Goal: Task Accomplishment & Management: Manage account settings

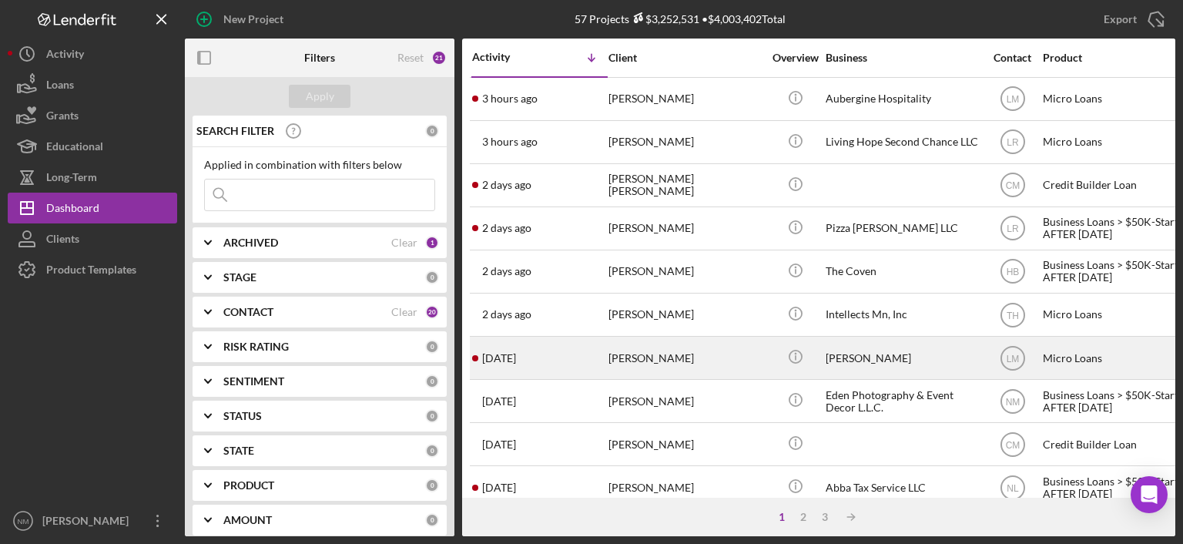
scroll to position [77, 0]
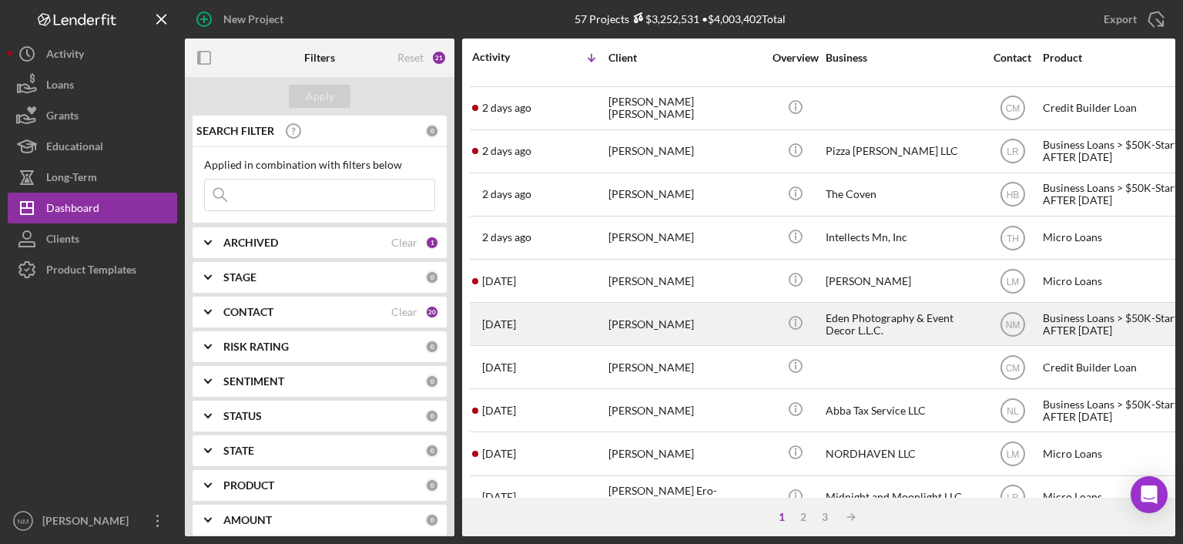
click at [699, 310] on div "[PERSON_NAME]" at bounding box center [686, 324] width 154 height 41
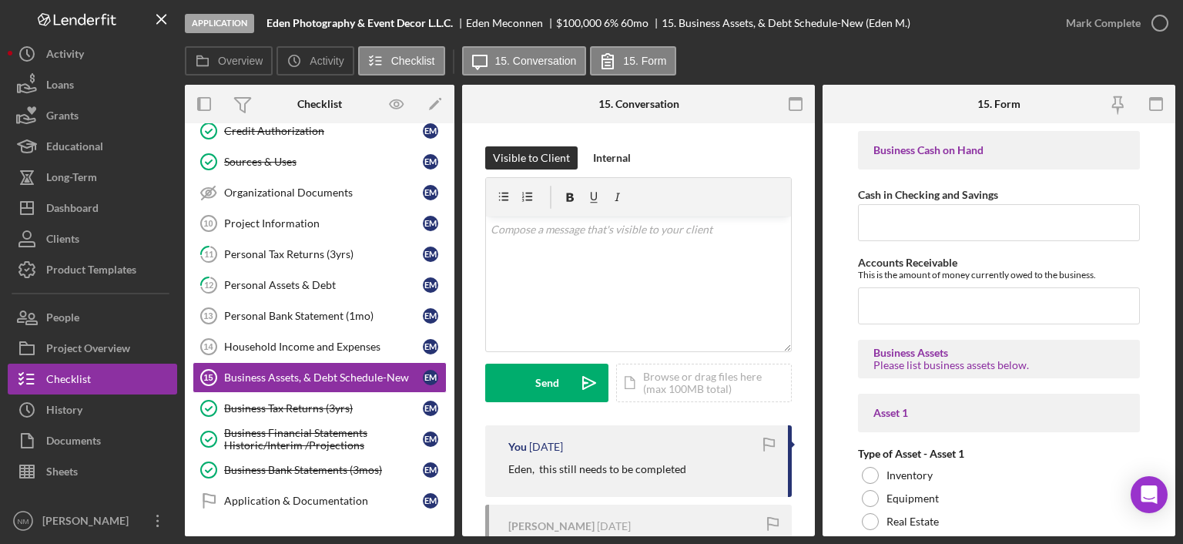
scroll to position [125, 0]
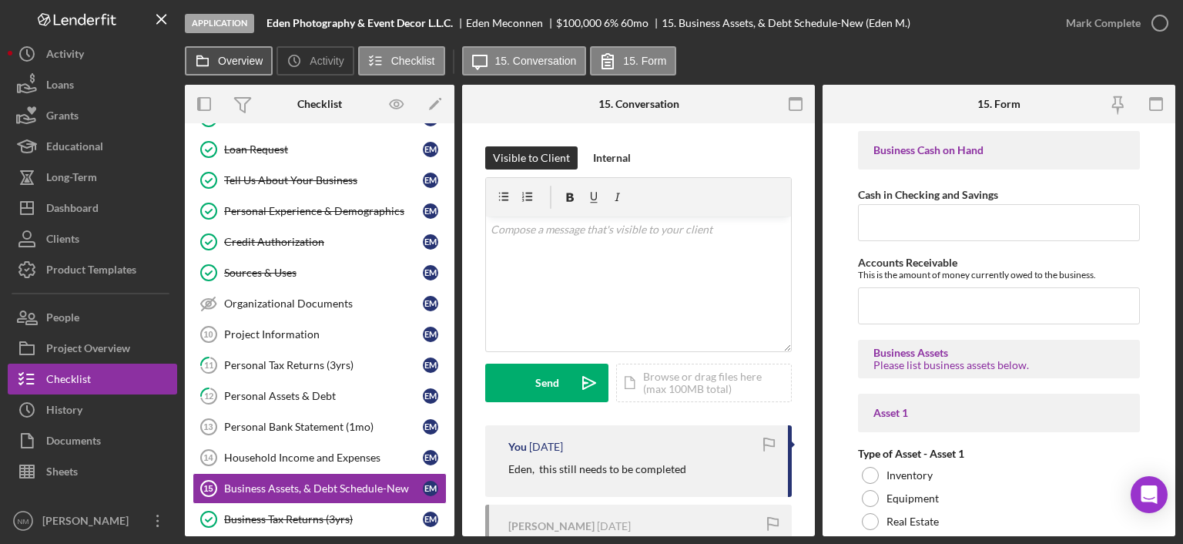
click at [236, 64] on label "Overview" at bounding box center [240, 61] width 45 height 12
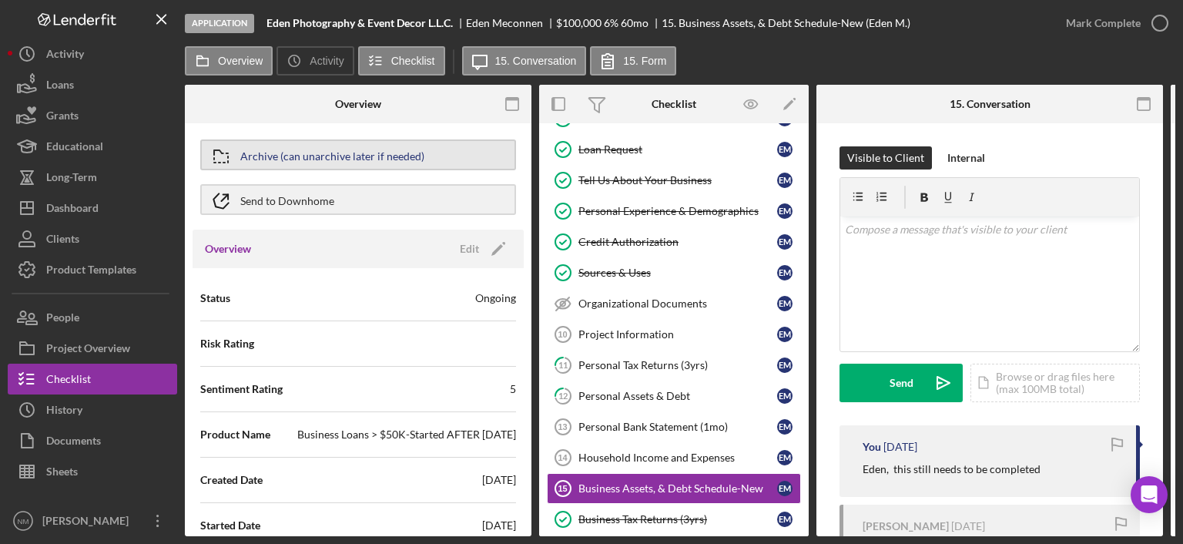
scroll to position [154, 0]
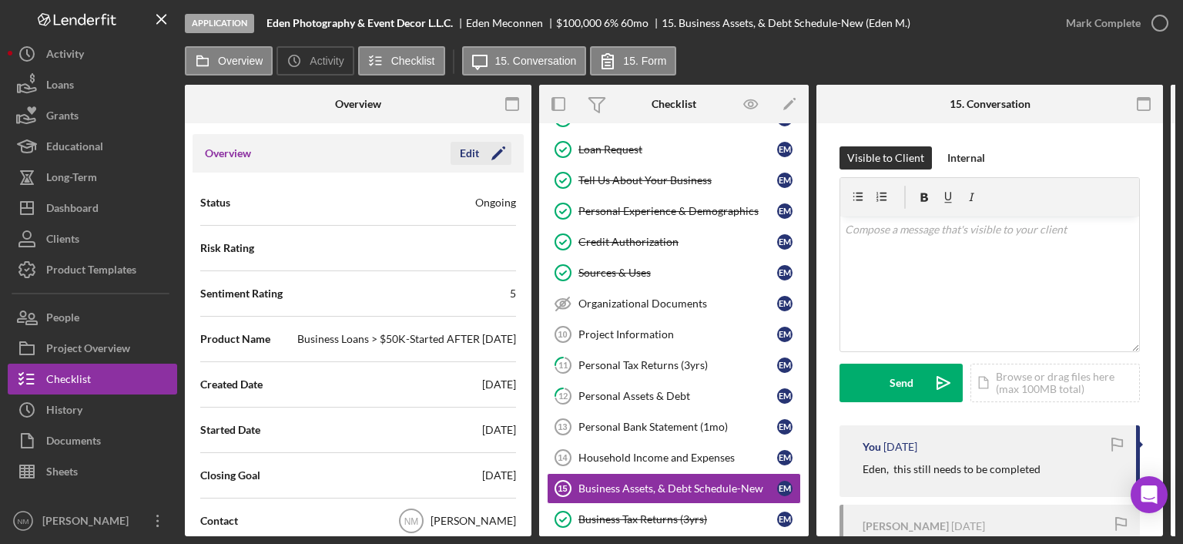
click at [501, 147] on icon "Icon/Edit" at bounding box center [498, 153] width 39 height 39
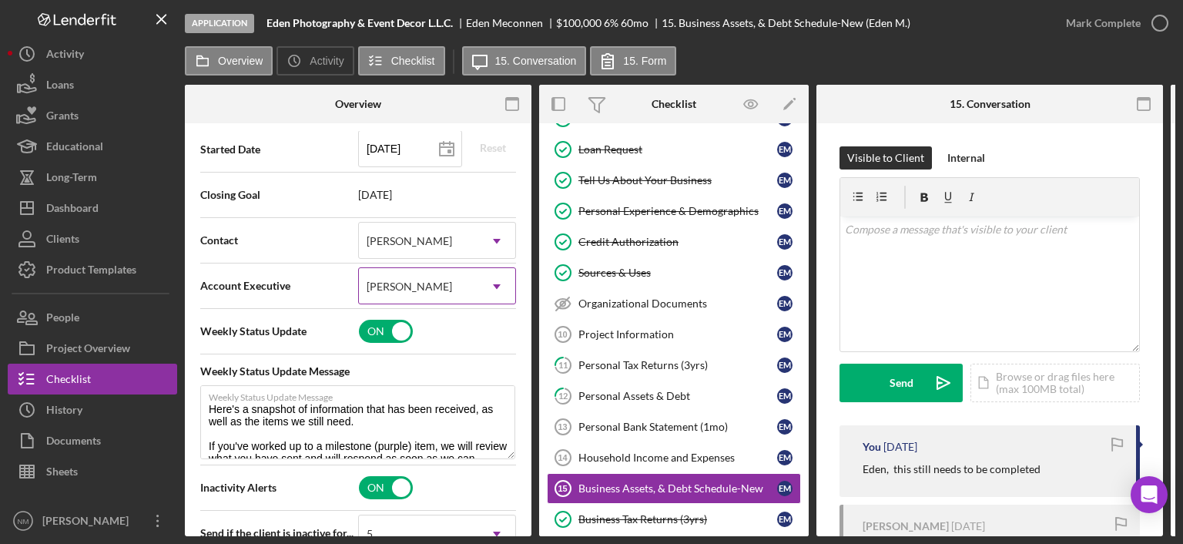
scroll to position [433, 0]
click at [489, 240] on icon "Icon/Dropdown Arrow" at bounding box center [496, 242] width 37 height 37
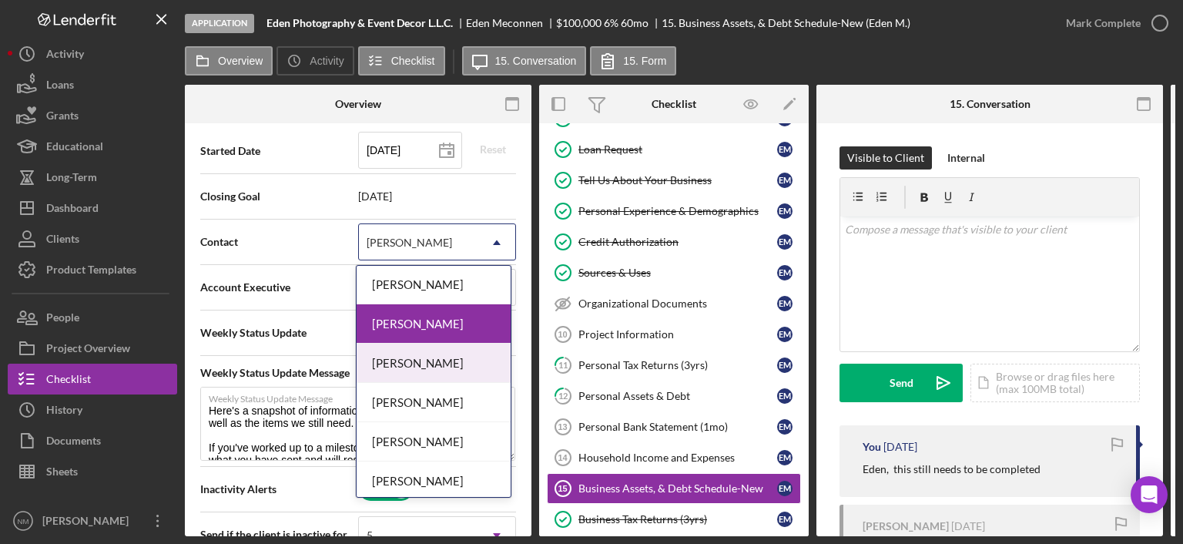
scroll to position [308, 0]
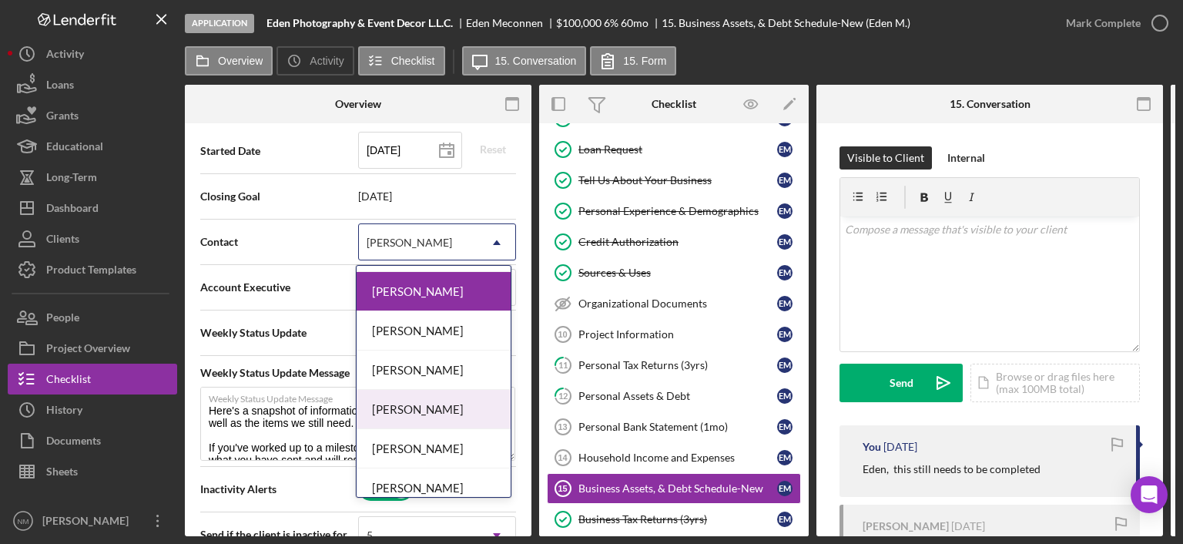
click at [431, 404] on div "[PERSON_NAME]" at bounding box center [434, 409] width 154 height 39
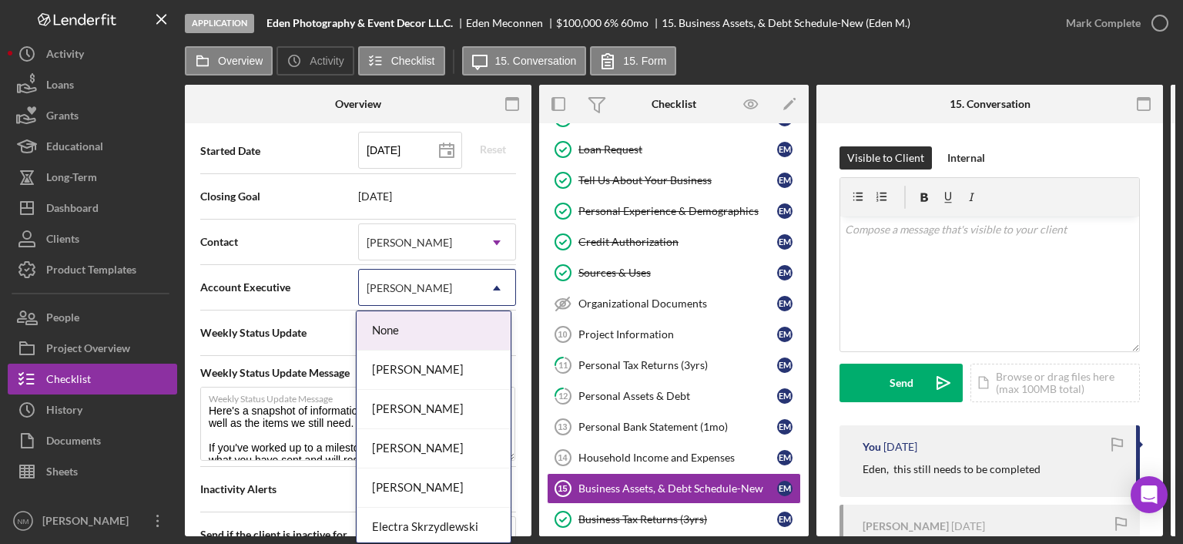
click at [488, 277] on icon "Icon/Dropdown Arrow" at bounding box center [496, 288] width 37 height 37
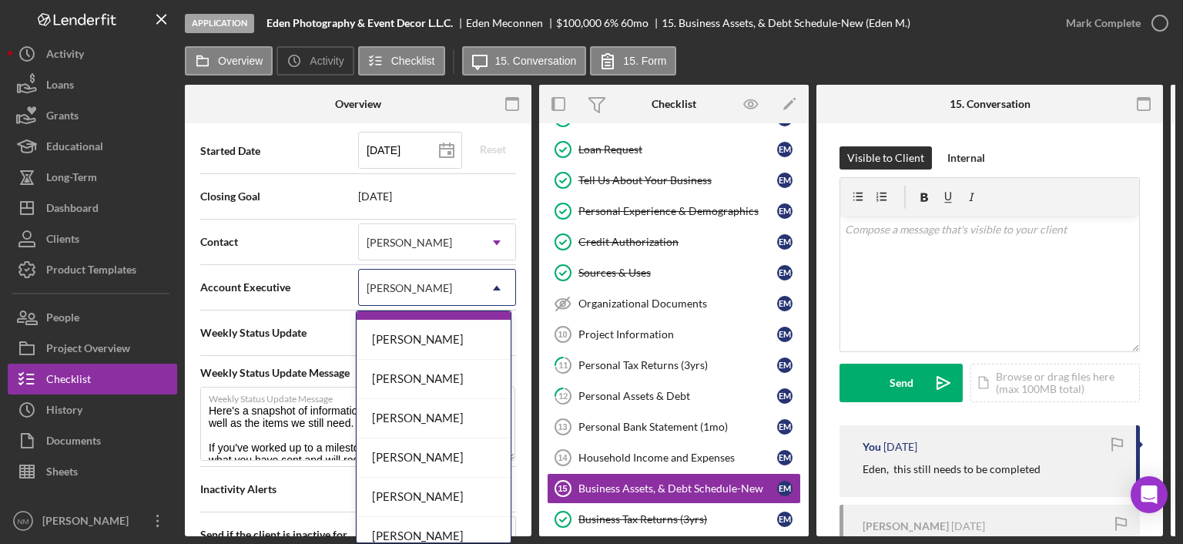
scroll to position [356, 0]
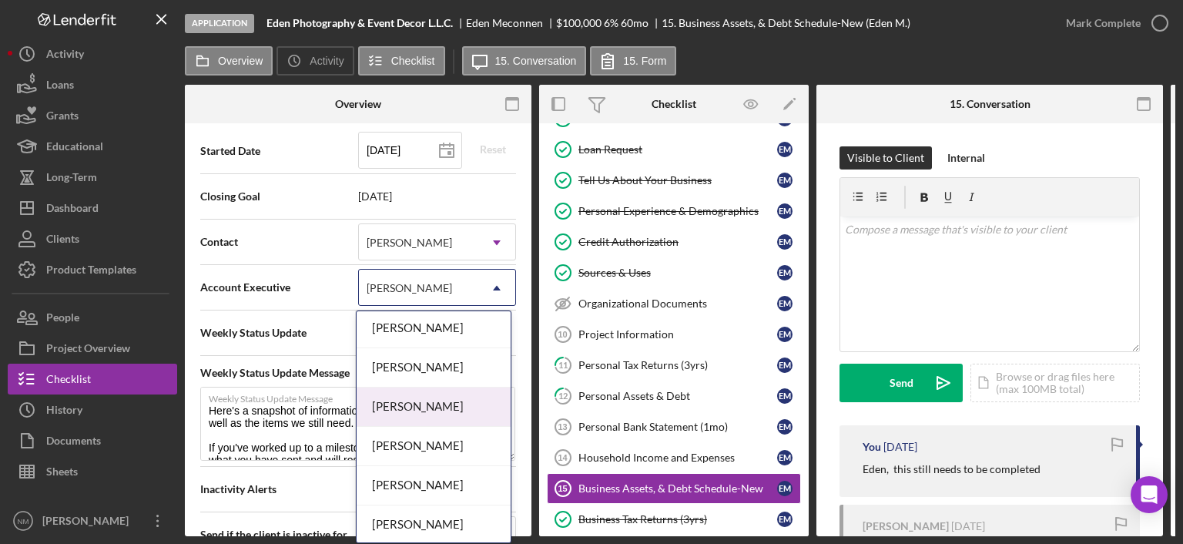
click at [445, 400] on div "[PERSON_NAME]" at bounding box center [434, 407] width 154 height 39
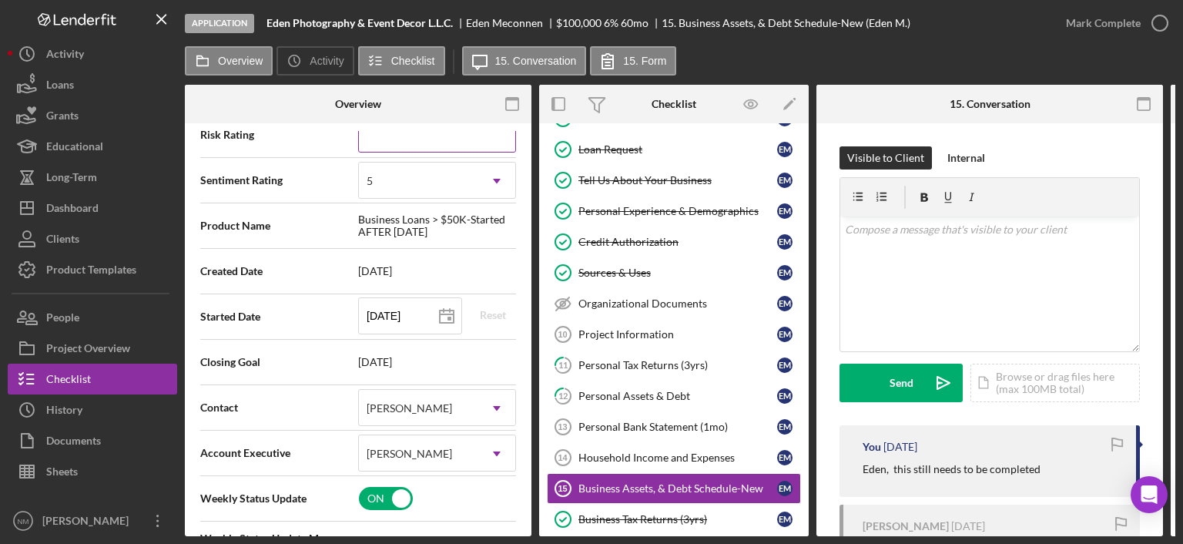
scroll to position [0, 0]
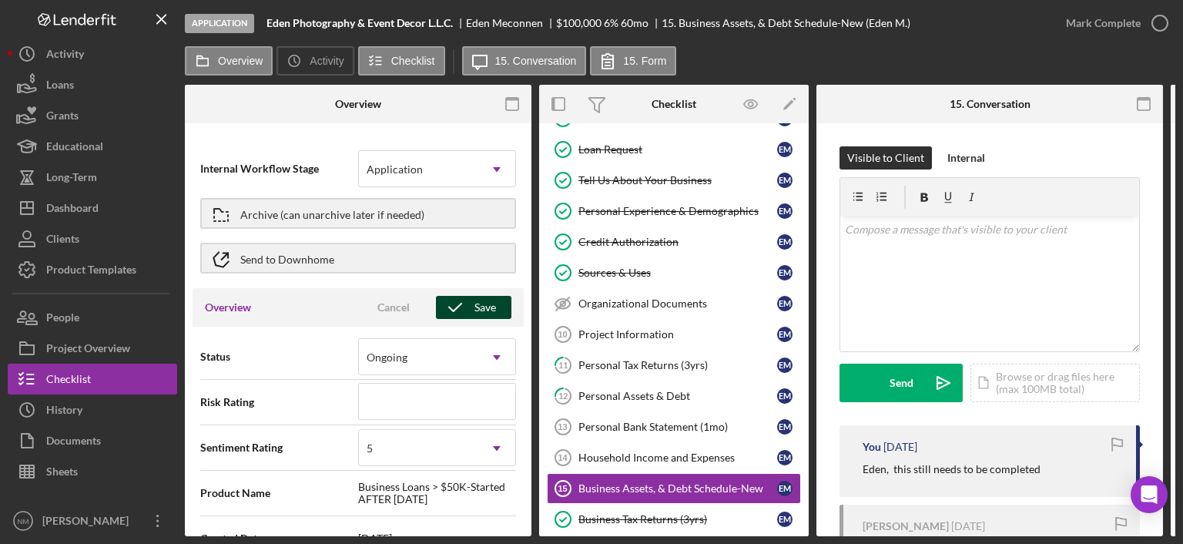
click at [475, 303] on div "Save" at bounding box center [486, 307] width 22 height 23
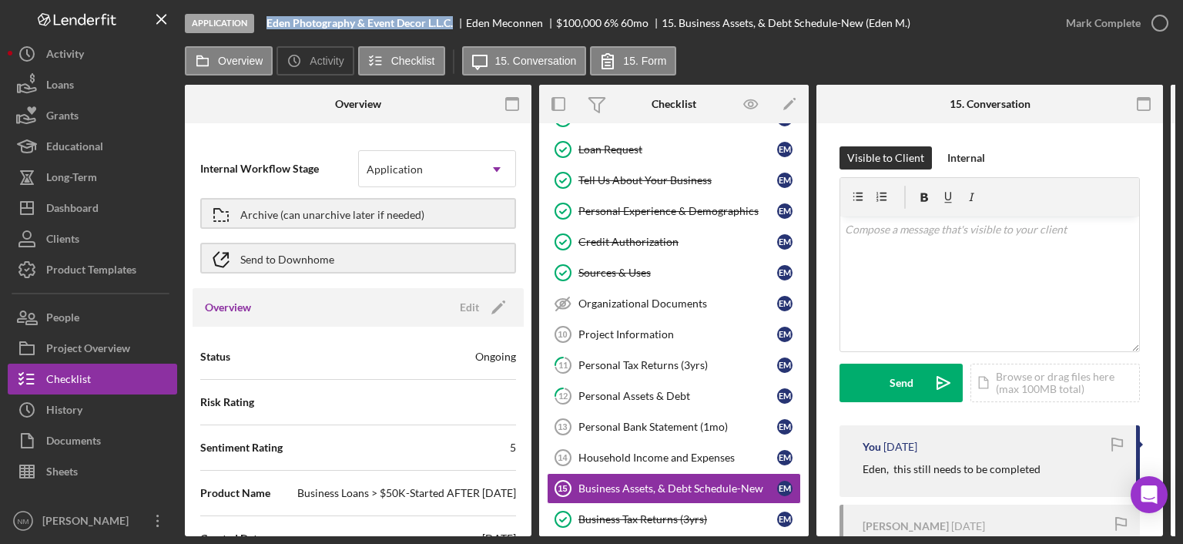
drag, startPoint x: 267, startPoint y: 23, endPoint x: 458, endPoint y: 22, distance: 191.1
click at [458, 22] on div "Eden Photography & Event Decor L.L.C." at bounding box center [367, 23] width 200 height 12
copy b "Eden Photography & Event Decor L.L.C."
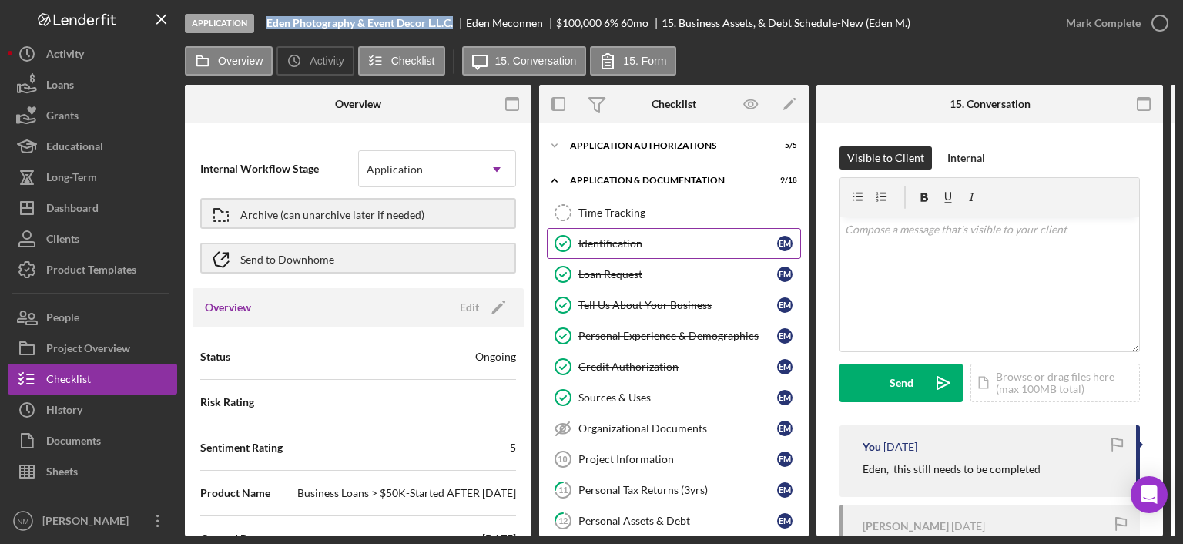
click at [620, 246] on div "Identification" at bounding box center [678, 243] width 199 height 12
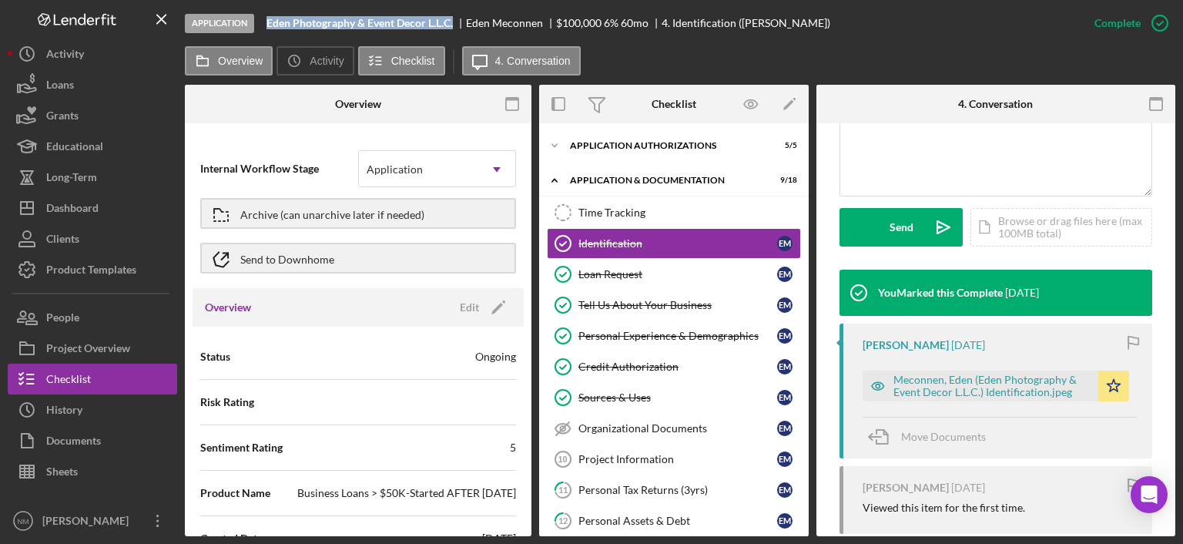
scroll to position [385, 0]
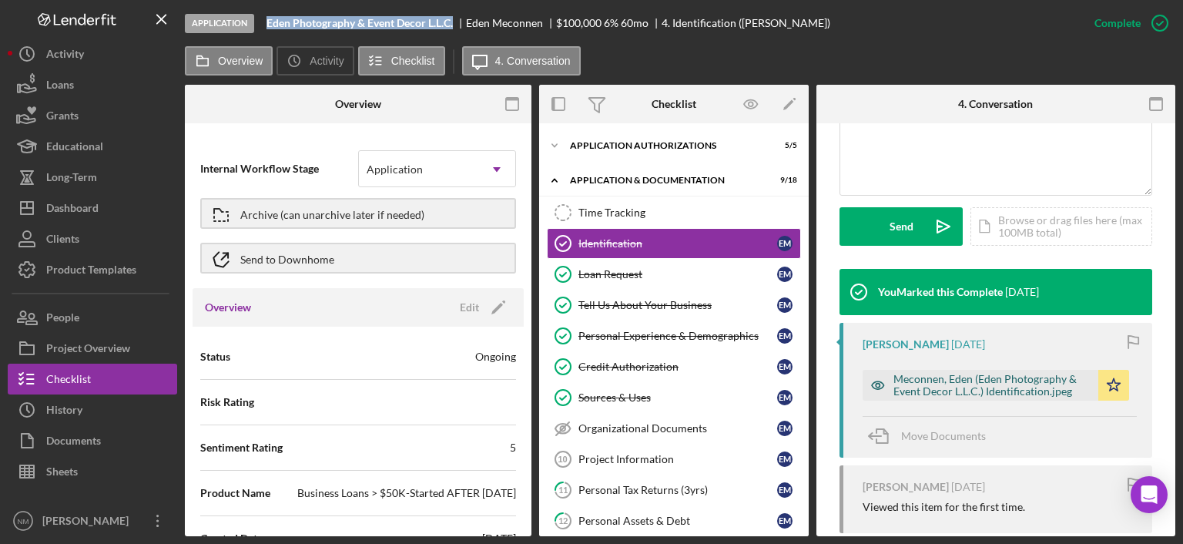
click at [978, 375] on div "Meconnen, Eden (Eden Photography & Event Decor L.L.C.) Identification.jpeg" at bounding box center [992, 385] width 197 height 25
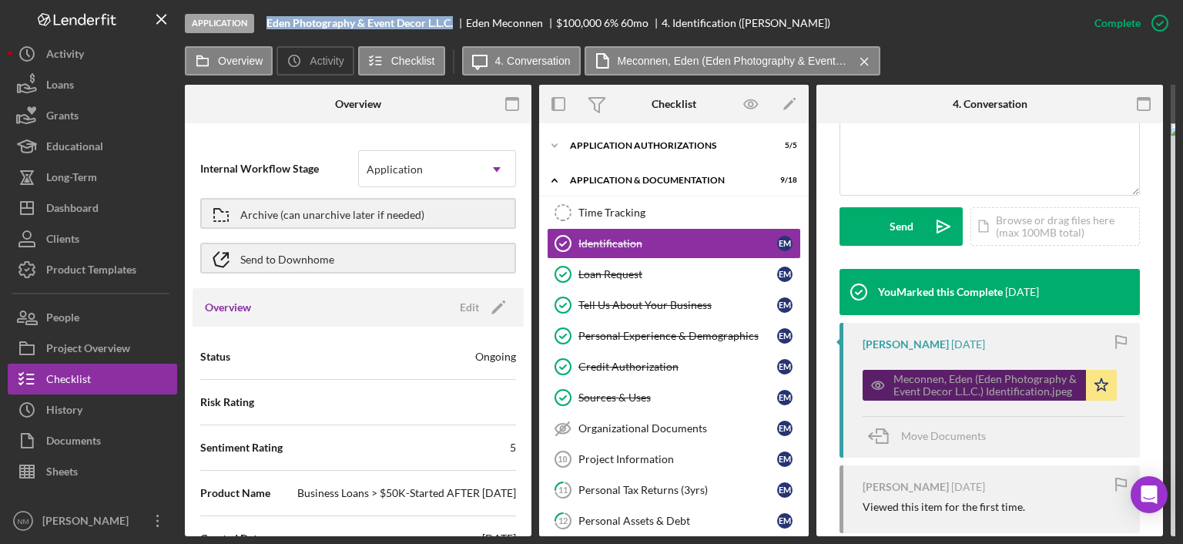
click at [955, 381] on div "Meconnen, Eden (Eden Photography & Event Decor L.L.C.) Identification.jpeg" at bounding box center [986, 385] width 185 height 25
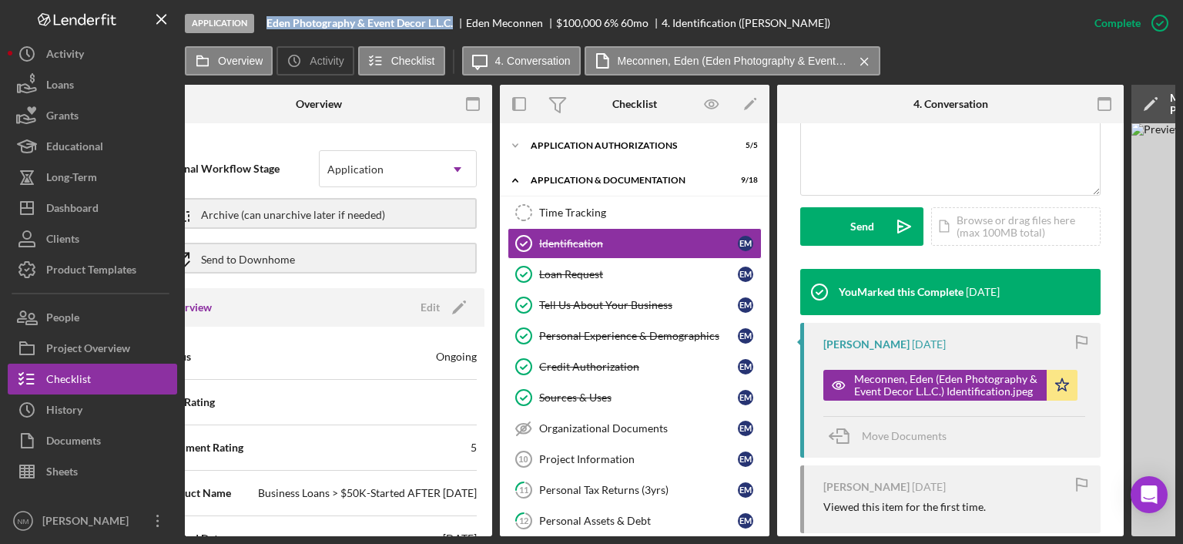
scroll to position [0, 34]
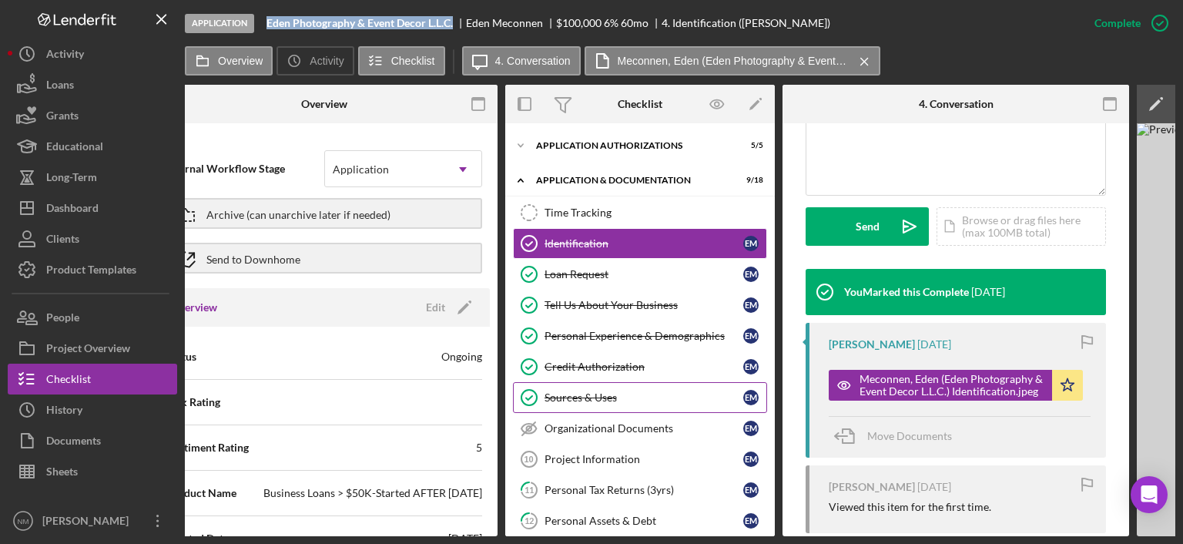
click at [609, 398] on div "Sources & Uses" at bounding box center [644, 397] width 199 height 12
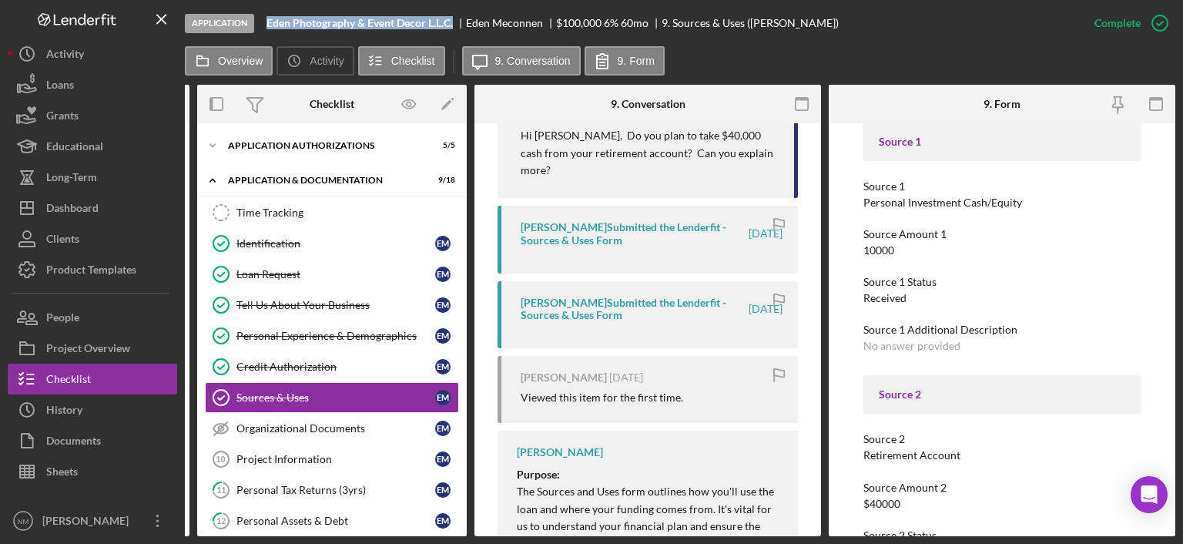
scroll to position [1781, 0]
